Goal: Complete application form: Complete application form

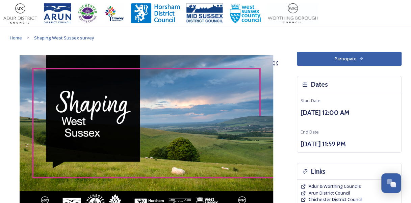
click at [349, 62] on button "Participate" at bounding box center [349, 59] width 105 height 14
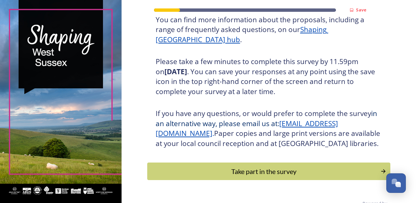
scroll to position [121, 0]
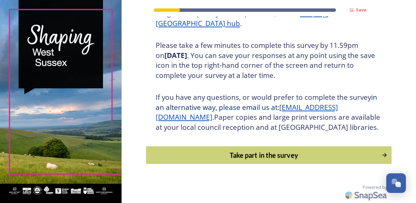
click at [292, 156] on div "Take part in the survey" at bounding box center [264, 155] width 228 height 10
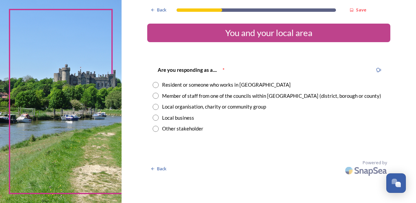
click at [155, 96] on input "radio" at bounding box center [156, 96] width 6 height 6
radio input "true"
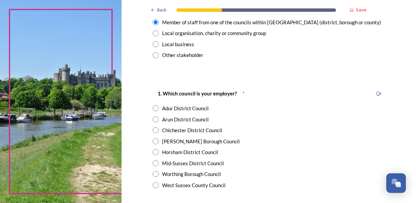
scroll to position [74, 0]
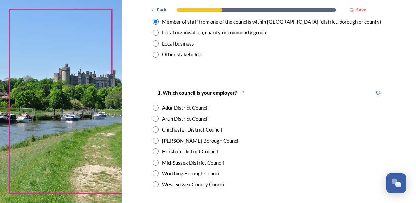
click at [156, 187] on input "radio" at bounding box center [156, 185] width 6 height 6
radio input "true"
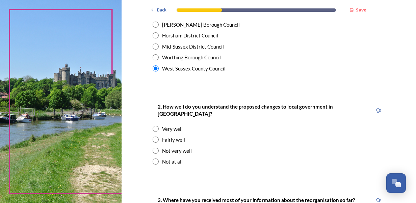
scroll to position [196, 0]
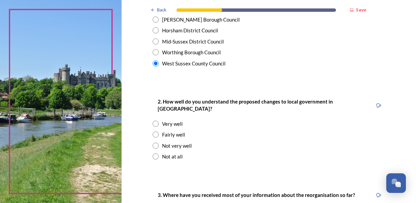
click at [154, 132] on input "radio" at bounding box center [156, 135] width 6 height 6
radio input "true"
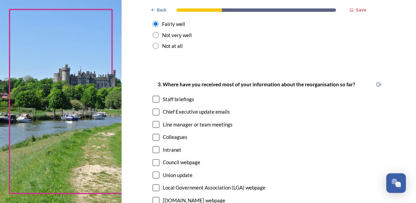
scroll to position [307, 0]
click at [157, 108] on div "Chief Executive update emails" at bounding box center [269, 112] width 233 height 8
checkbox input "true"
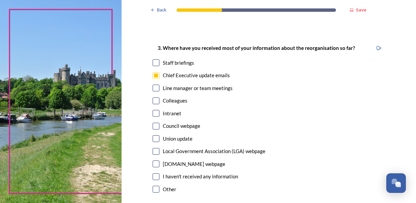
scroll to position [344, 0]
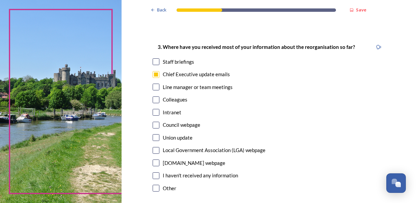
click at [155, 109] on input "checkbox" at bounding box center [156, 112] width 7 height 7
checkbox input "true"
click at [153, 84] on input "checkbox" at bounding box center [156, 87] width 7 height 7
checkbox input "true"
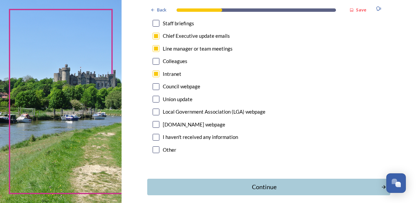
scroll to position [407, 0]
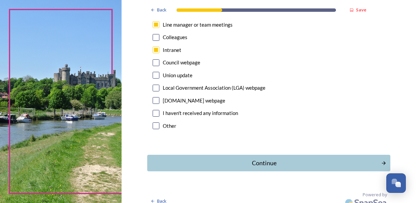
click at [301, 159] on div "Continue" at bounding box center [264, 163] width 227 height 9
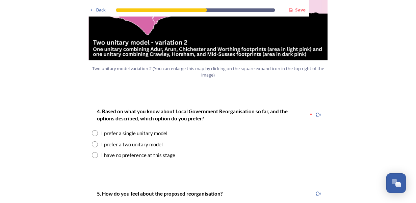
scroll to position [839, 0]
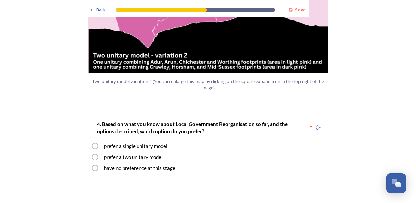
click at [92, 165] on input "radio" at bounding box center [95, 168] width 6 height 6
radio input "true"
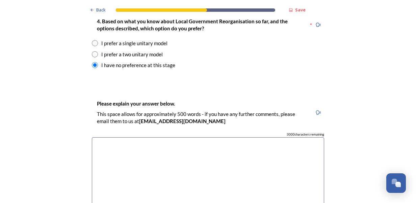
scroll to position [929, 0]
click at [103, 137] on textarea at bounding box center [208, 175] width 233 height 76
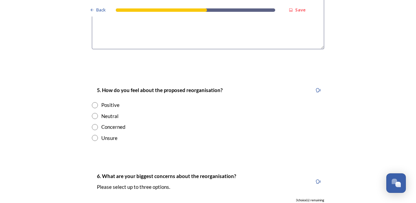
scroll to position [1093, 0]
type textarea "I need to understand the benefits and challenges of these options in better - p…"
click at [92, 124] on input "radio" at bounding box center [95, 127] width 6 height 6
radio input "true"
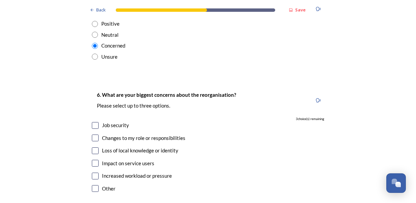
scroll to position [1177, 0]
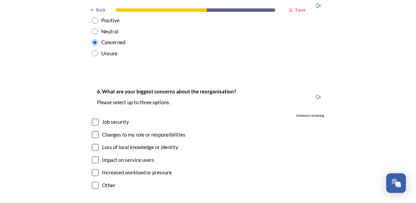
click at [95, 119] on input "checkbox" at bounding box center [95, 122] width 7 height 7
checkbox input "true"
click at [95, 157] on input "checkbox" at bounding box center [95, 160] width 7 height 7
checkbox input "true"
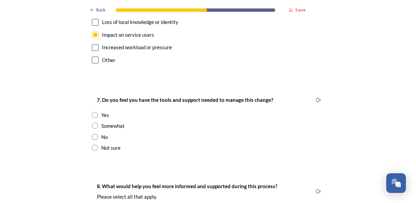
scroll to position [1305, 0]
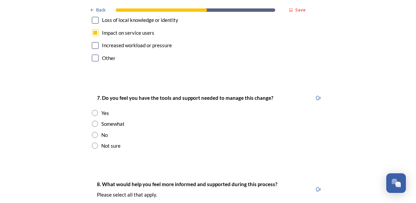
click at [92, 121] on input "radio" at bounding box center [95, 124] width 6 height 6
radio input "true"
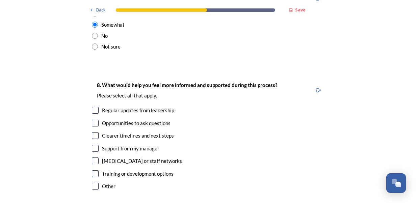
scroll to position [1407, 0]
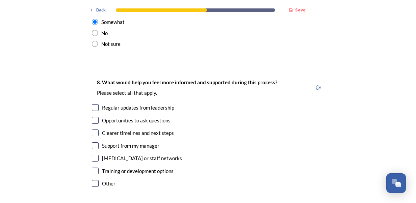
click at [93, 130] on input "checkbox" at bounding box center [95, 133] width 7 height 7
checkbox input "true"
click at [92, 168] on input "checkbox" at bounding box center [95, 171] width 7 height 7
checkbox input "true"
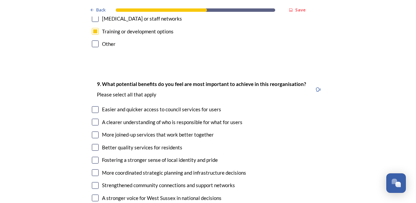
scroll to position [1547, 0]
click at [93, 119] on input "checkbox" at bounding box center [95, 122] width 7 height 7
checkbox input "true"
click at [92, 132] on input "checkbox" at bounding box center [95, 135] width 7 height 7
checkbox input "true"
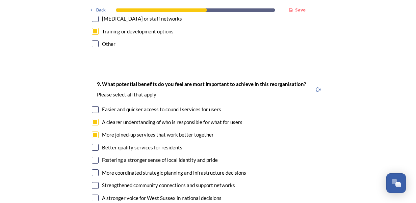
click at [93, 157] on input "checkbox" at bounding box center [95, 160] width 7 height 7
checkbox input "true"
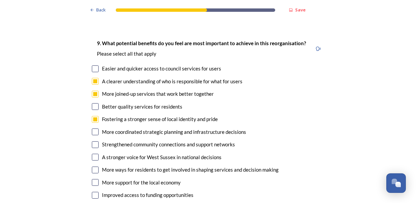
scroll to position [1589, 0]
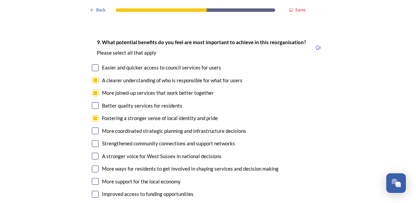
click at [92, 128] on input "checkbox" at bounding box center [95, 131] width 7 height 7
checkbox input "true"
click at [92, 141] on input "checkbox" at bounding box center [95, 144] width 7 height 7
checkbox input "true"
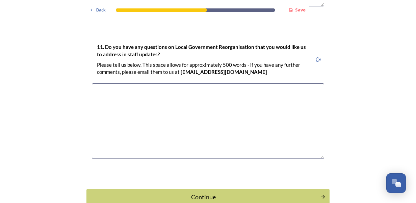
scroll to position [1974, 0]
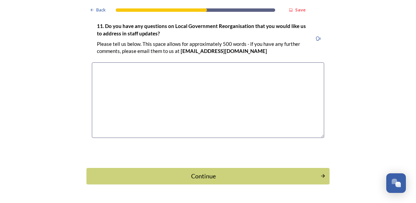
click at [99, 172] on div "Continue" at bounding box center [203, 176] width 227 height 9
